Goal: Information Seeking & Learning: Learn about a topic

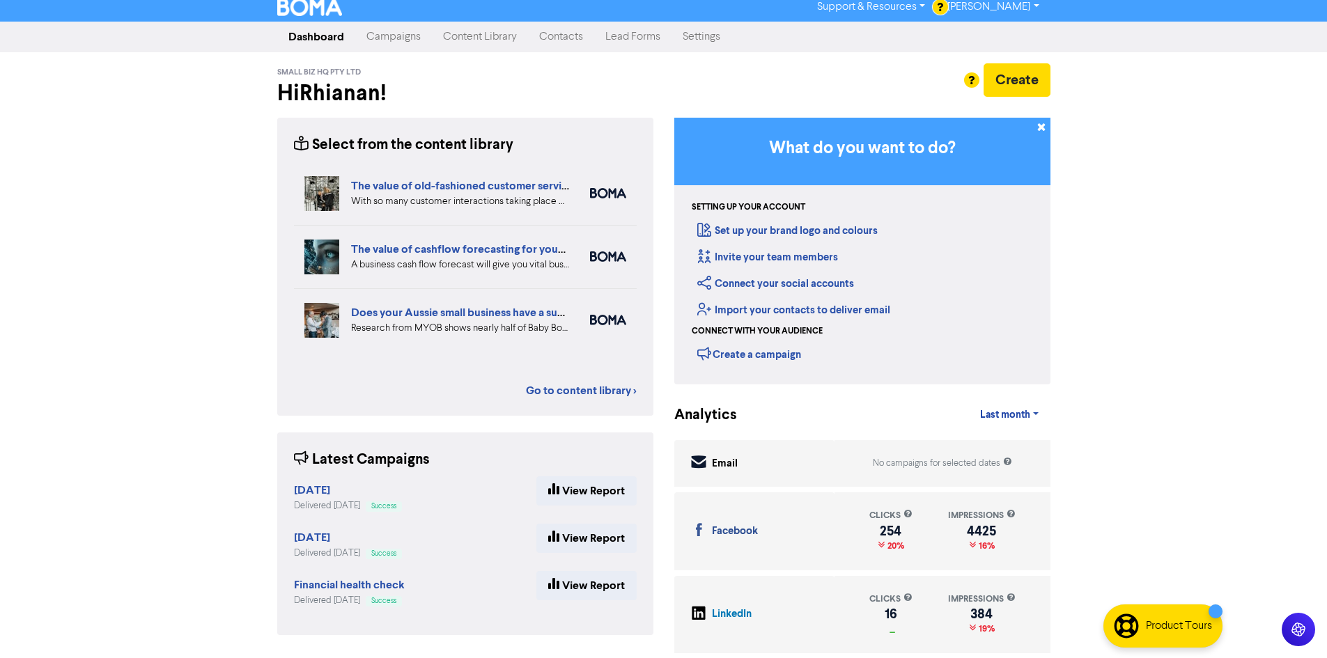
scroll to position [9, 0]
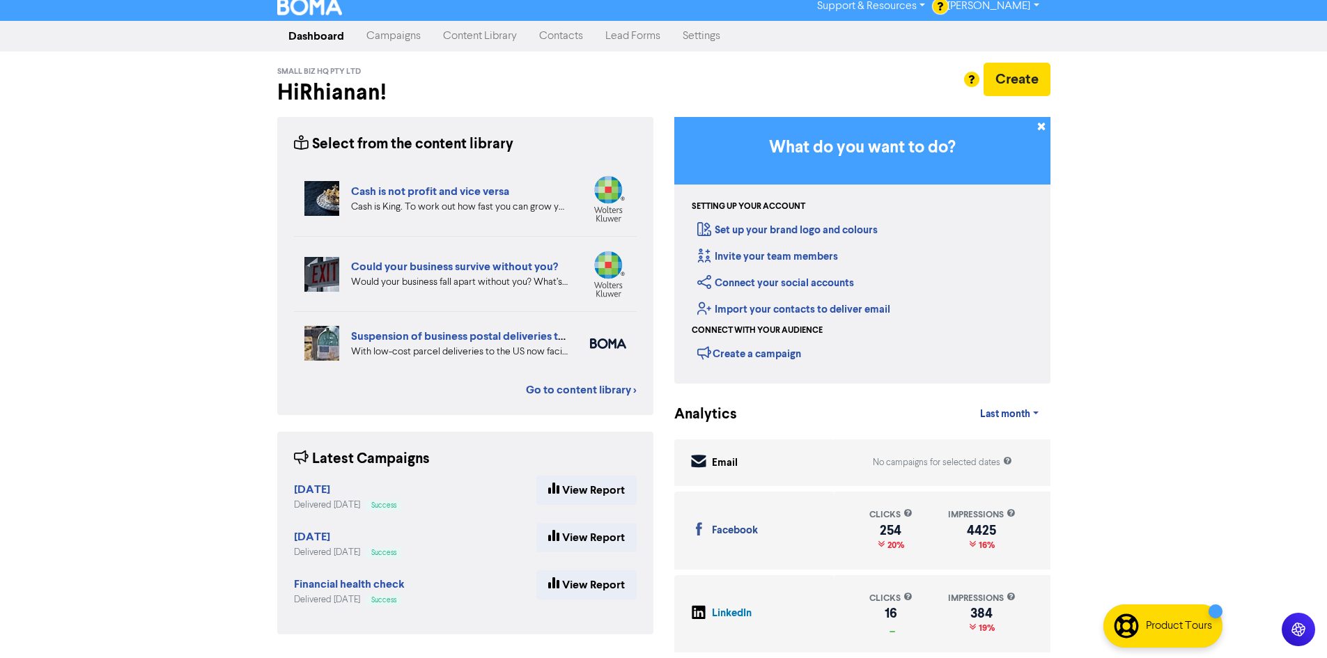
click at [907, 521] on div "clicks" at bounding box center [890, 514] width 43 height 13
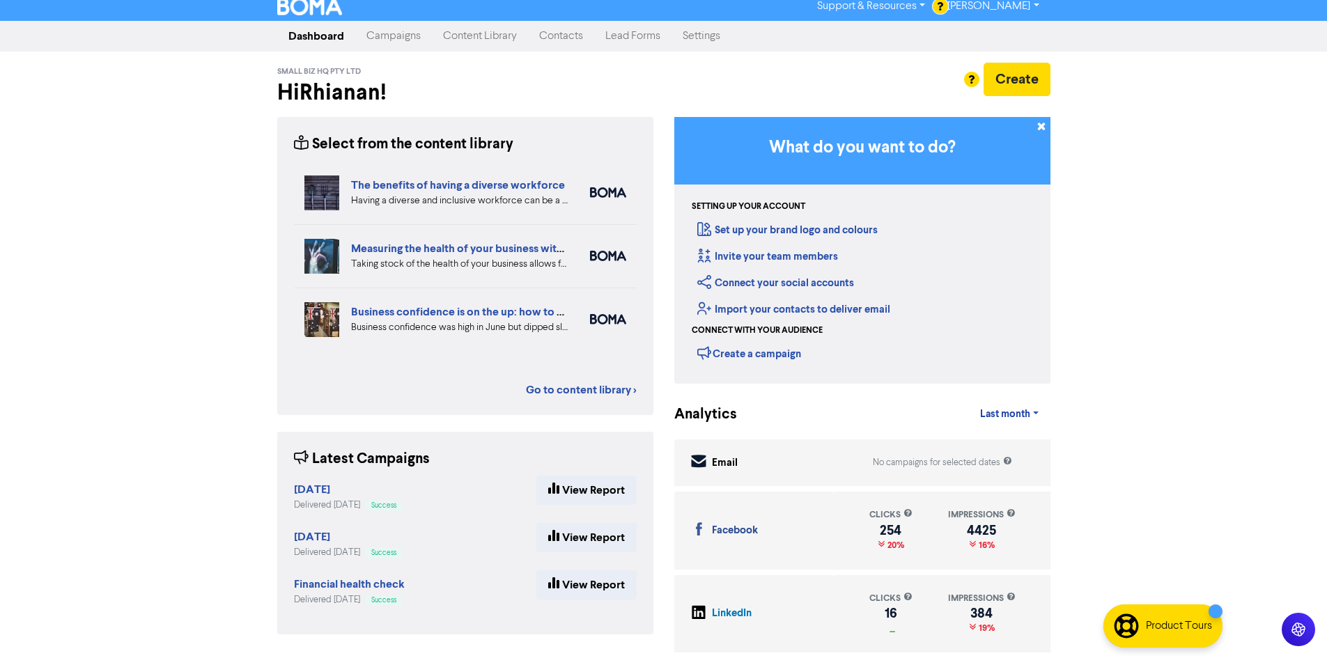
click at [410, 36] on link "Campaigns" at bounding box center [393, 36] width 77 height 28
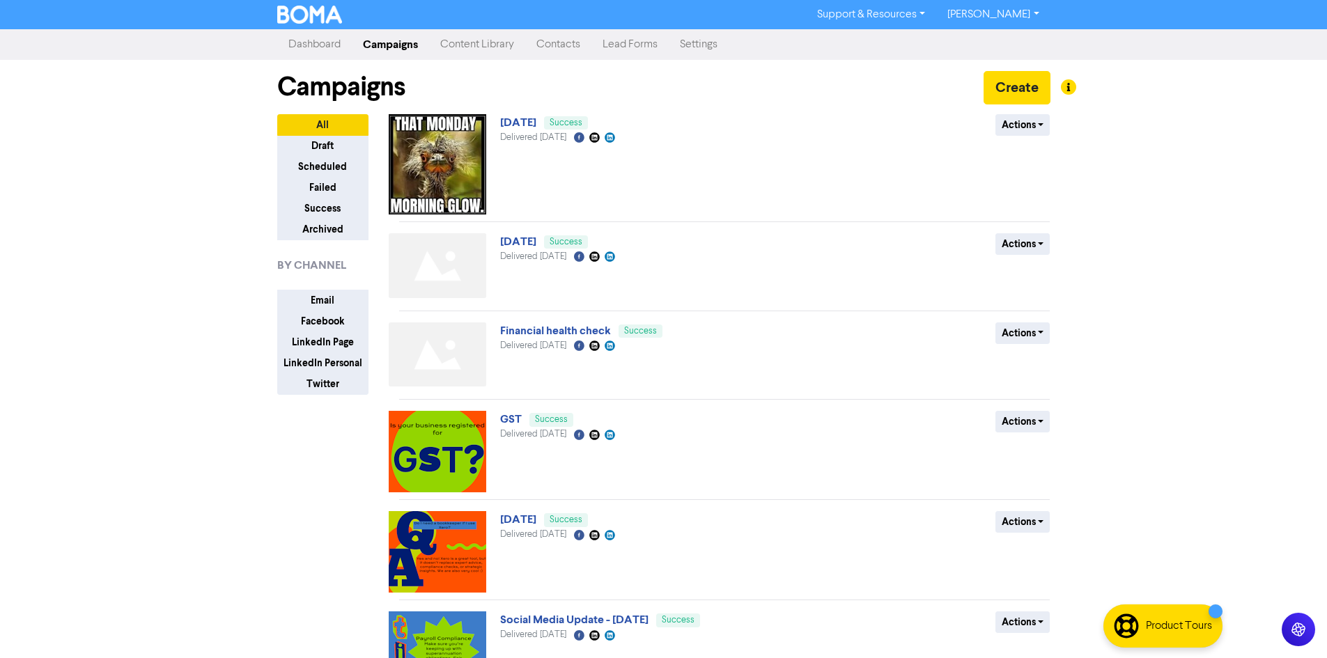
click at [305, 40] on link "Dashboard" at bounding box center [314, 45] width 75 height 28
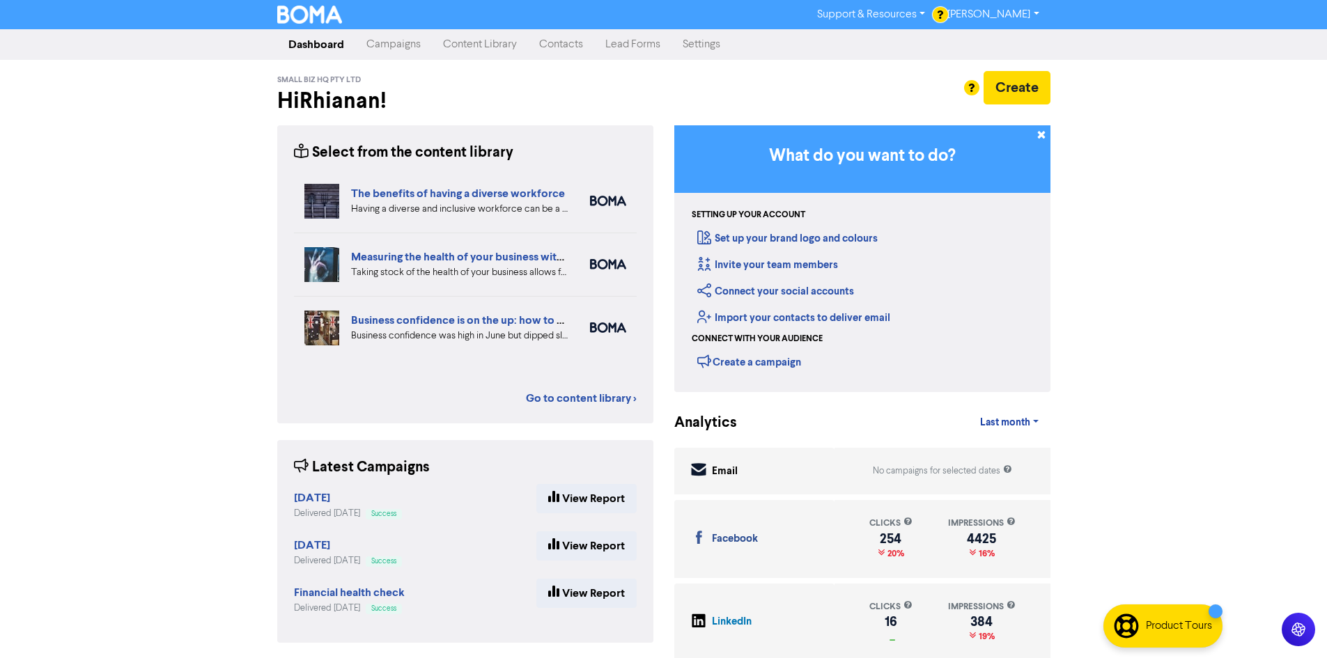
click at [505, 43] on link "Content Library" at bounding box center [480, 45] width 96 height 28
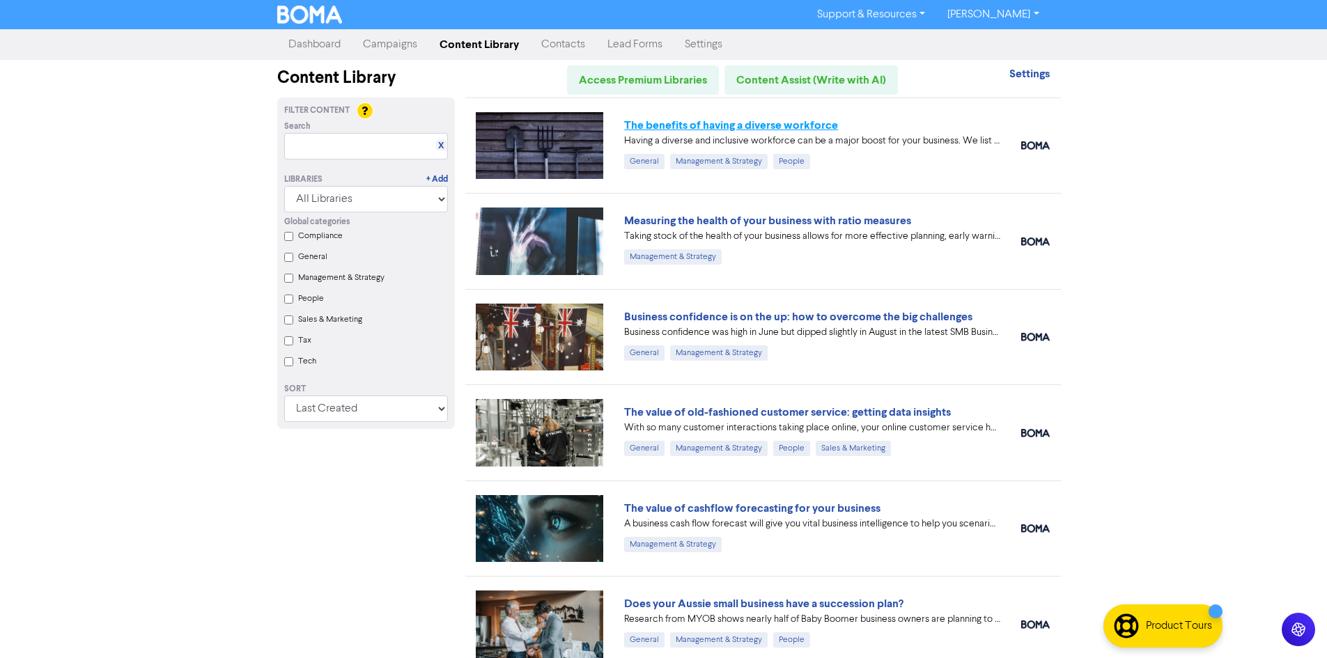
click at [754, 125] on link "The benefits of having a diverse workforce" at bounding box center [731, 125] width 214 height 14
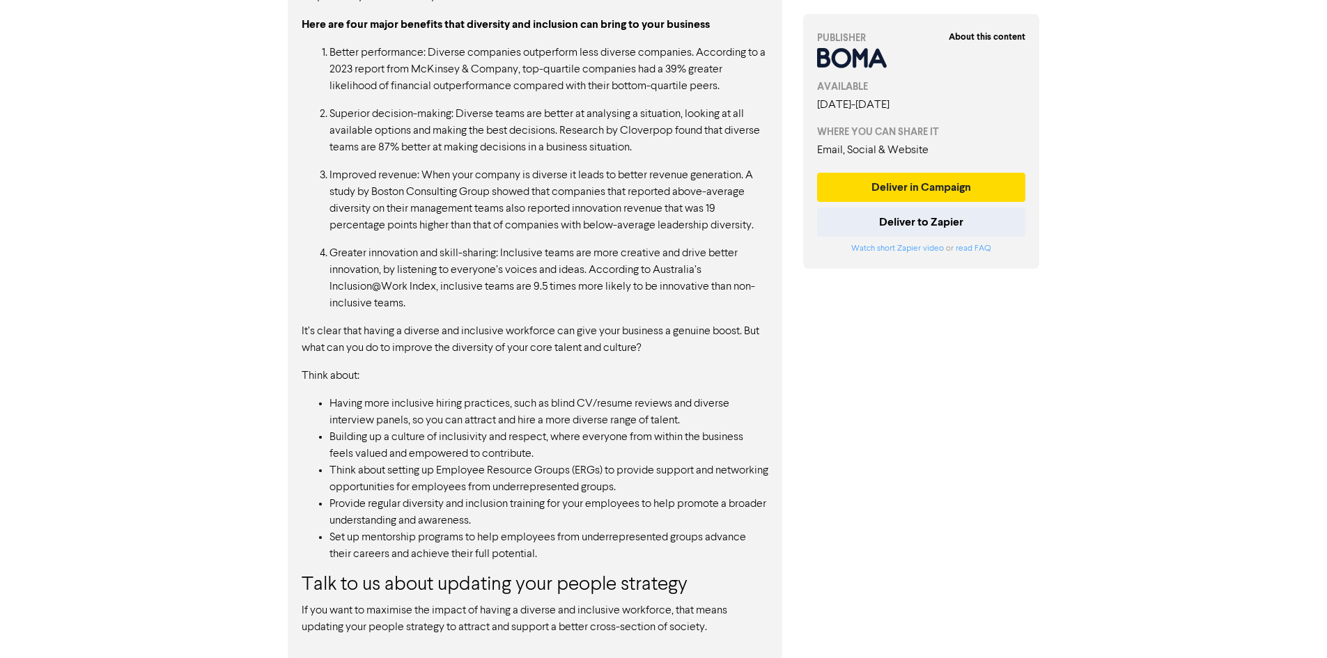
scroll to position [1067, 0]
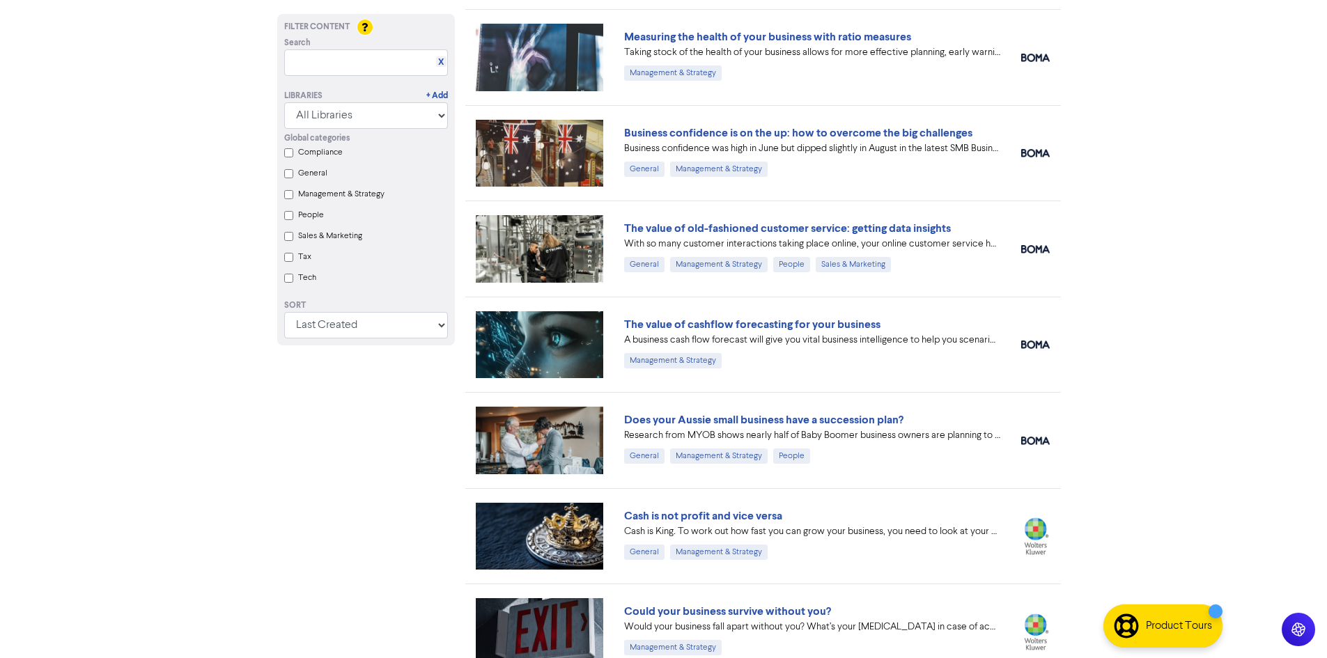
scroll to position [209, 0]
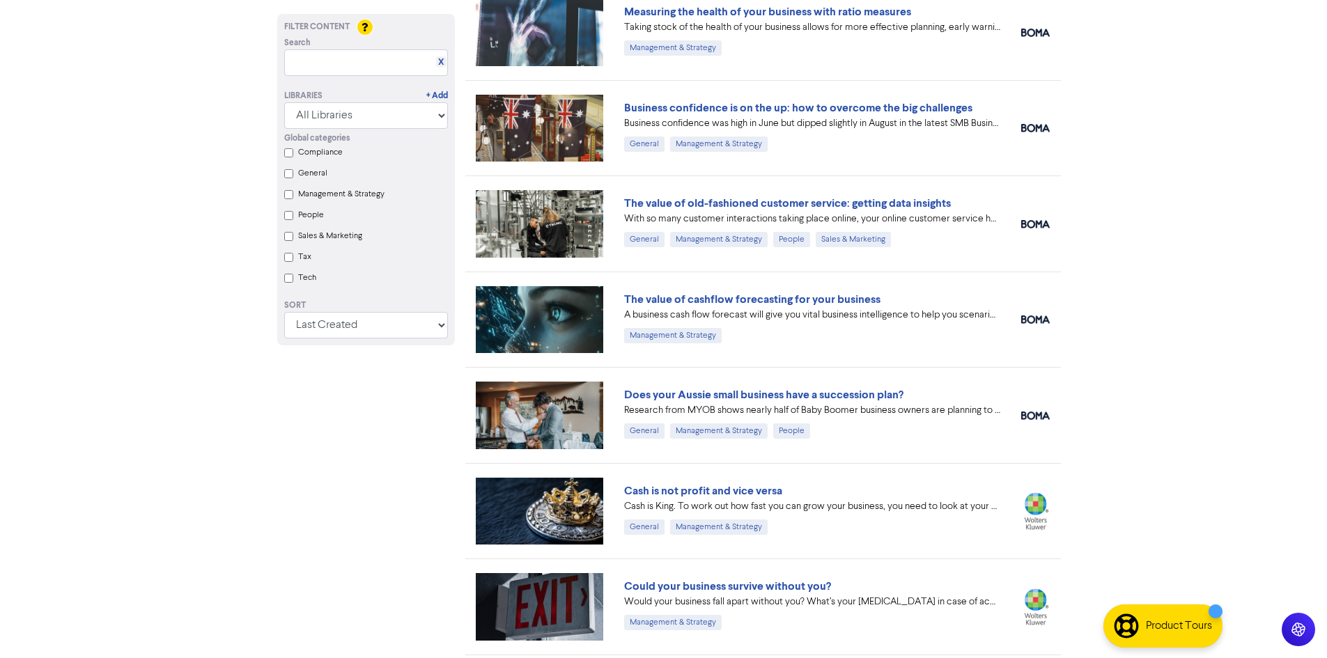
drag, startPoint x: 761, startPoint y: 205, endPoint x: 391, endPoint y: 436, distance: 435.2
click at [759, 205] on link "The value of old-fashioned customer service: getting data insights" at bounding box center [787, 203] width 327 height 14
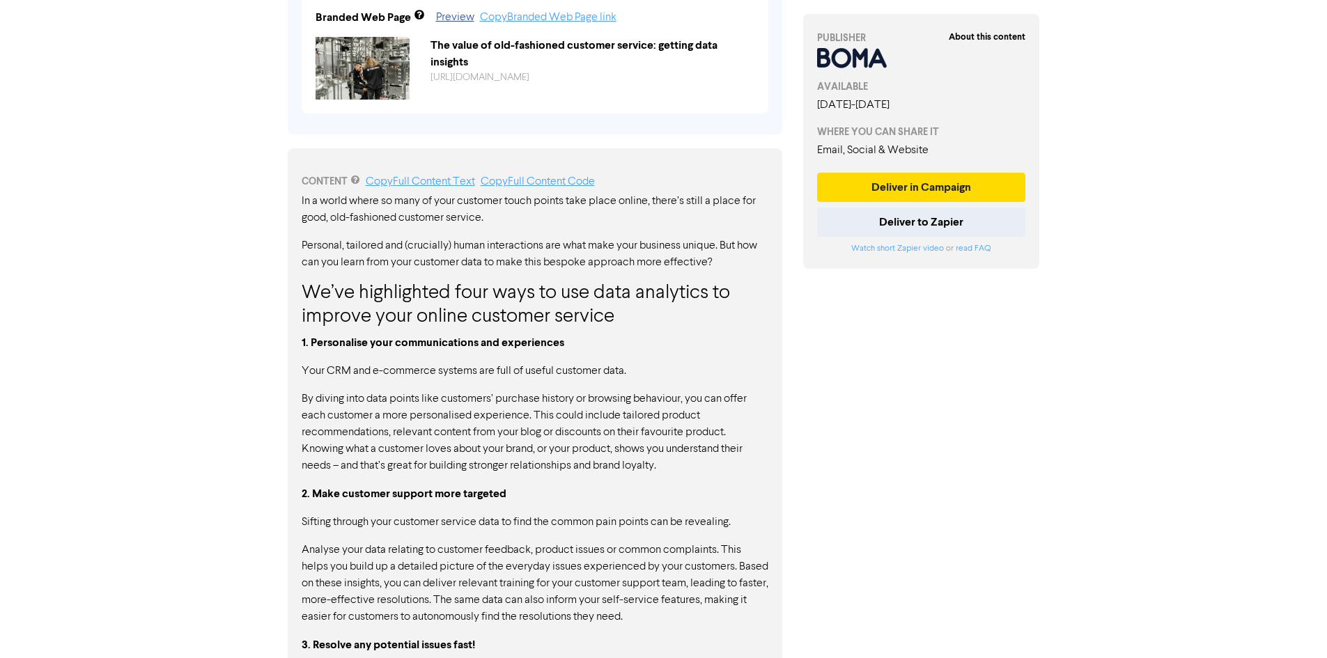
scroll to position [836, 0]
